Goal: Task Accomplishment & Management: Manage account settings

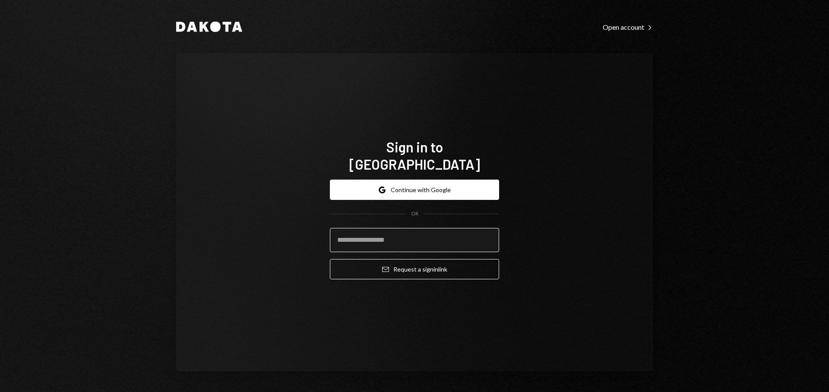
click at [410, 232] on input "email" at bounding box center [414, 240] width 169 height 24
click at [0, 392] on com-1password-button at bounding box center [0, 392] width 0 height 0
type input "**********"
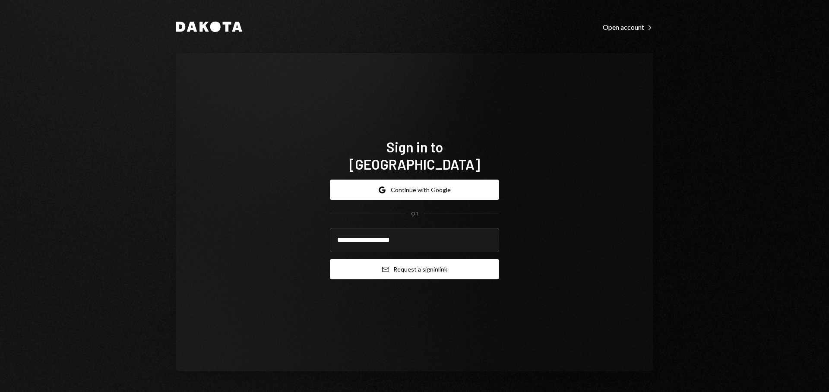
click at [401, 262] on button "Email Request a sign in link" at bounding box center [414, 269] width 169 height 20
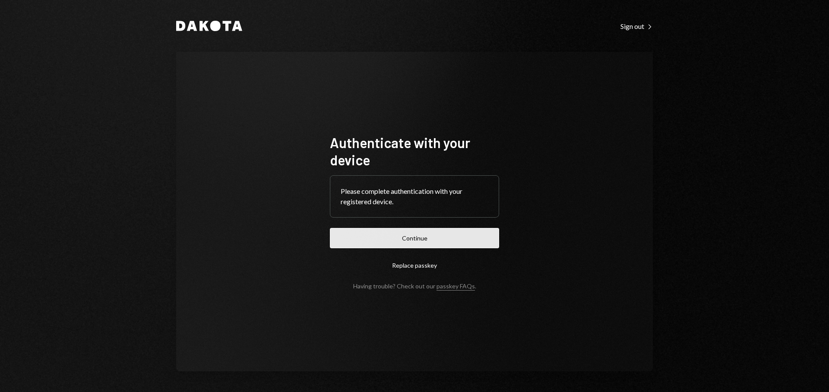
click at [406, 240] on button "Continue" at bounding box center [414, 238] width 169 height 20
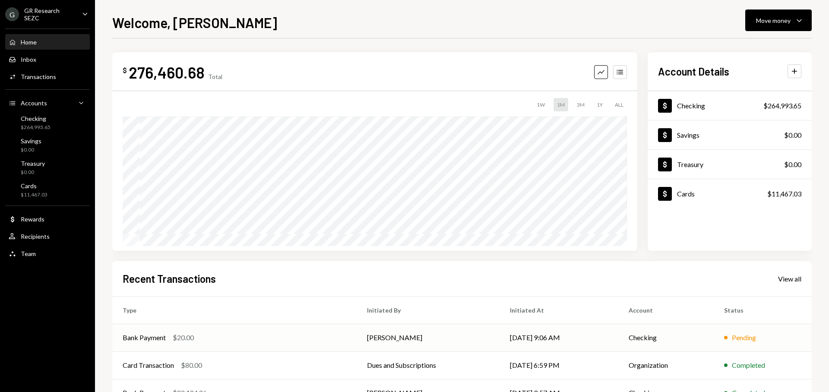
click at [220, 336] on div "Bank Payment $20.00" at bounding box center [235, 337] width 224 height 10
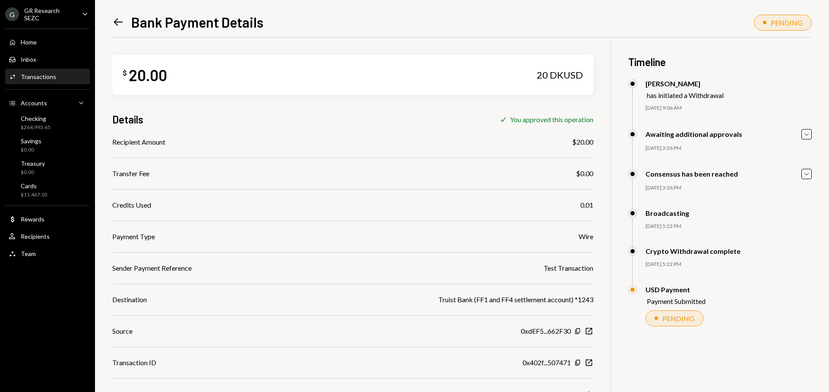
click at [650, 293] on div "USD Payment" at bounding box center [676, 289] width 60 height 8
click at [634, 290] on div at bounding box center [632, 290] width 4 height 4
click at [506, 173] on div "Transfer Fee $0.00" at bounding box center [352, 173] width 481 height 10
click at [44, 182] on div "Cards" at bounding box center [34, 185] width 27 height 7
